Goal: Navigation & Orientation: Find specific page/section

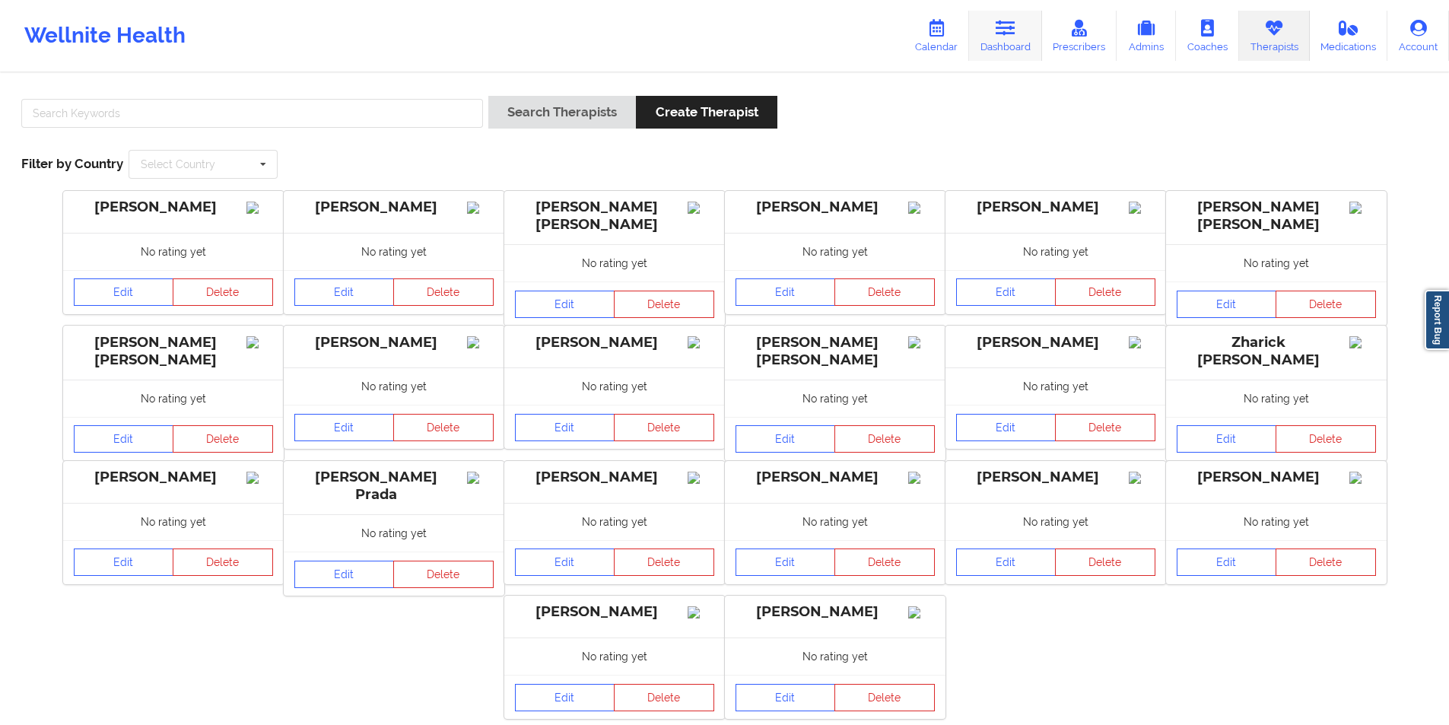
click at [1016, 40] on link "Dashboard" at bounding box center [1005, 36] width 73 height 50
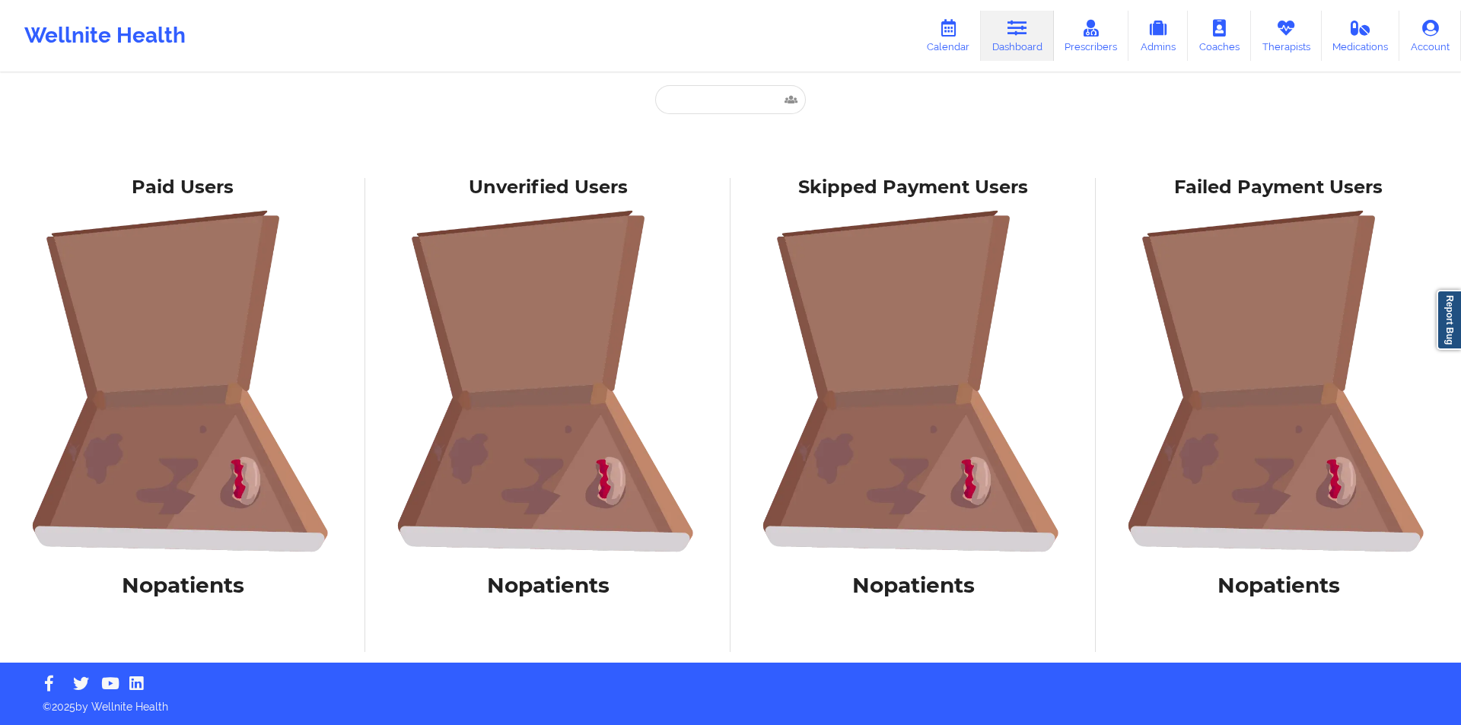
click at [1016, 42] on link "Dashboard" at bounding box center [1017, 36] width 73 height 50
click at [942, 27] on icon at bounding box center [948, 28] width 20 height 17
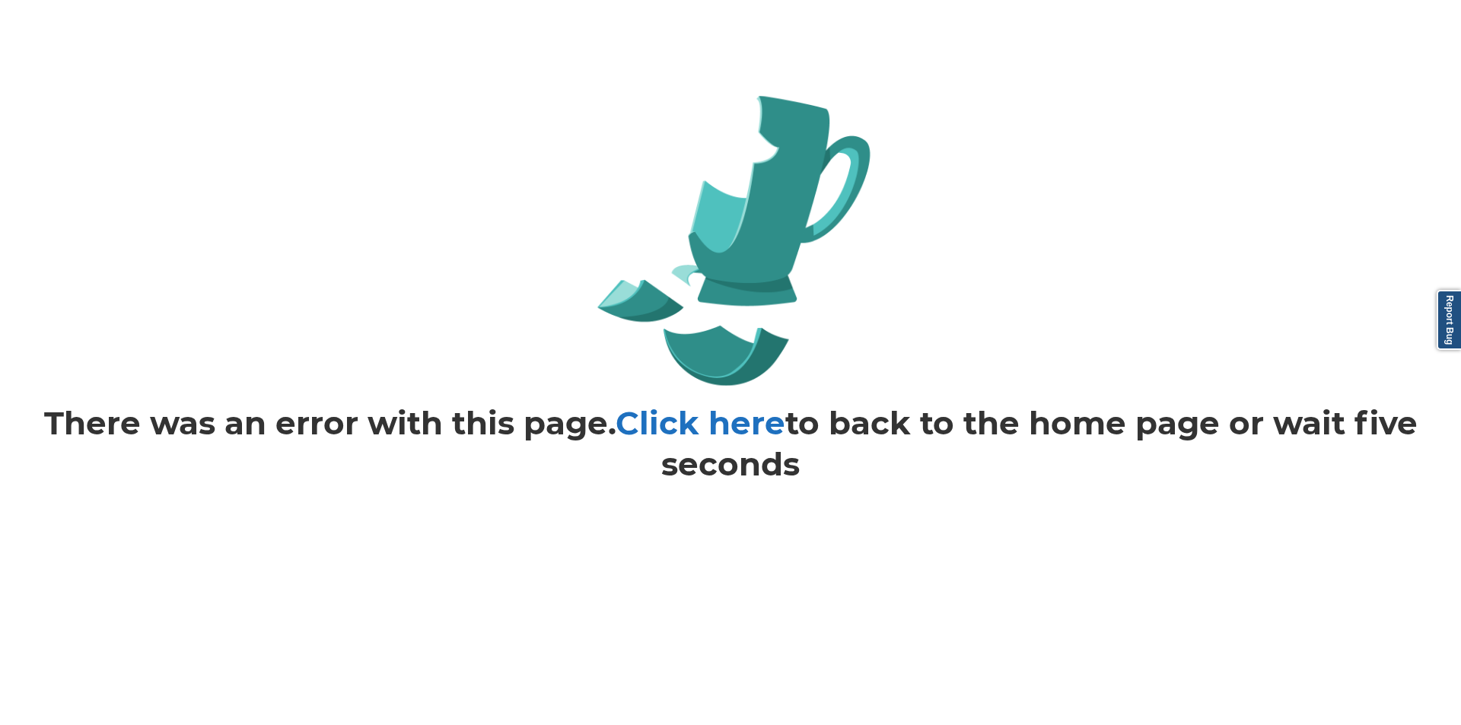
click at [704, 425] on link "Click here" at bounding box center [700, 423] width 170 height 40
